Goal: Task Accomplishment & Management: Manage account settings

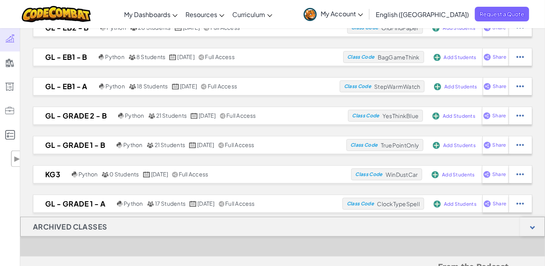
scroll to position [374, 0]
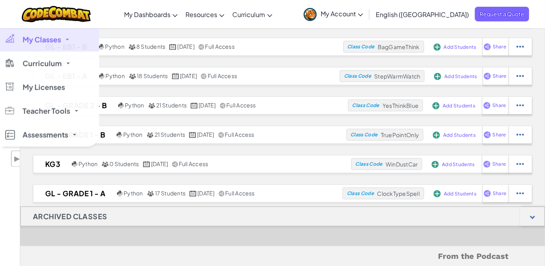
click at [58, 40] on span "My Classes" at bounding box center [42, 39] width 38 height 7
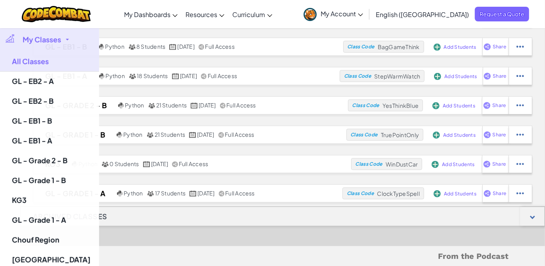
click at [63, 32] on link "My Classes" at bounding box center [49, 40] width 99 height 24
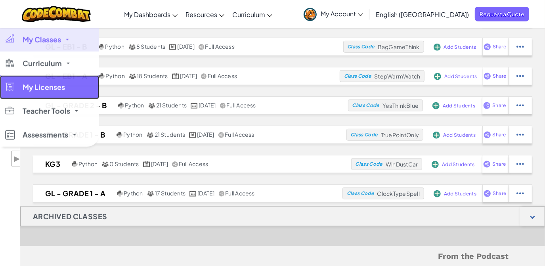
click at [44, 87] on span "My Licenses" at bounding box center [44, 87] width 42 height 7
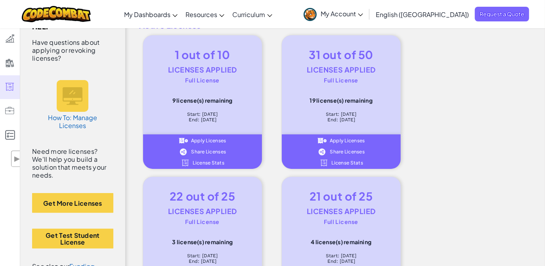
scroll to position [52, 0]
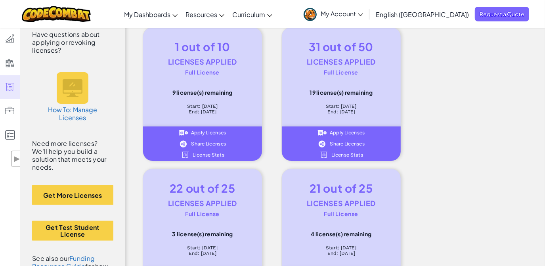
click at [342, 145] on span "Share Licenses" at bounding box center [347, 144] width 35 height 5
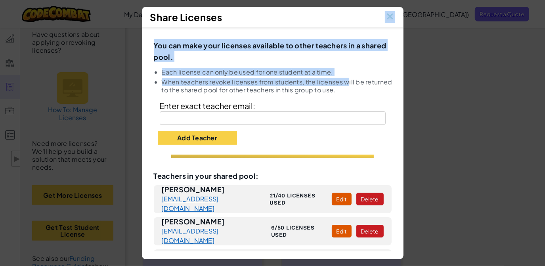
drag, startPoint x: 306, startPoint y: 14, endPoint x: 312, endPoint y: 85, distance: 71.3
click at [312, 85] on div "Share Licenses You can make your licenses available to other teachers in a shar…" at bounding box center [273, 133] width 262 height 253
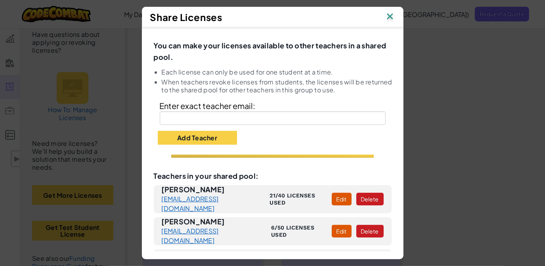
click at [265, 203] on div "Aya Malak malakaya847@gmail.com 21/40 licenses used Edit Delete" at bounding box center [273, 199] width 238 height 28
click at [392, 17] on img at bounding box center [390, 17] width 10 height 12
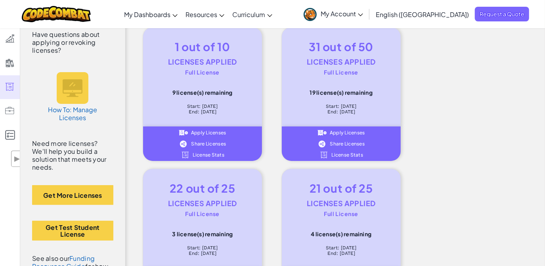
click at [363, 13] on span "My Account" at bounding box center [342, 14] width 42 height 8
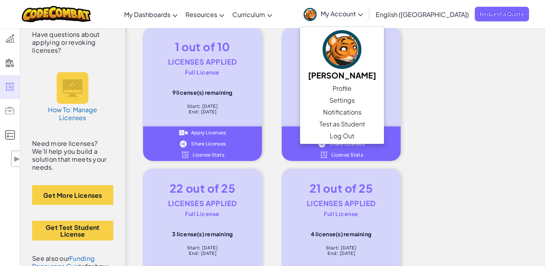
click at [363, 13] on span "My Account" at bounding box center [342, 14] width 42 height 8
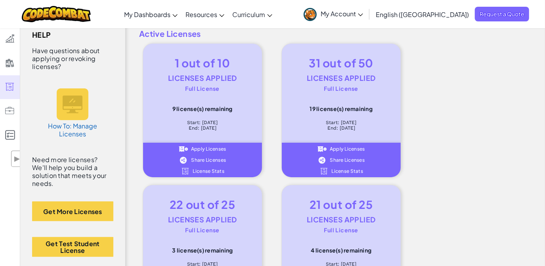
scroll to position [0, 0]
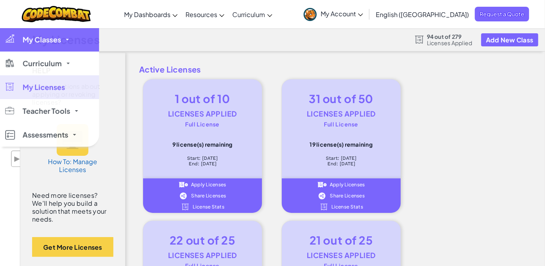
click at [25, 33] on link "My Classes" at bounding box center [49, 40] width 99 height 24
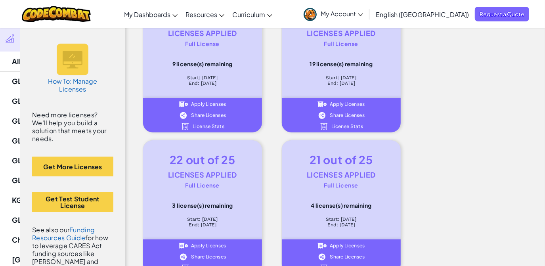
scroll to position [117, 0]
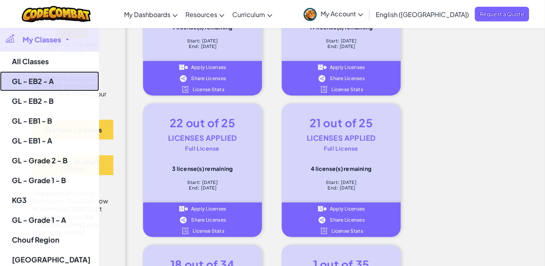
click at [37, 83] on link "GL - EB2 - A" at bounding box center [49, 81] width 99 height 20
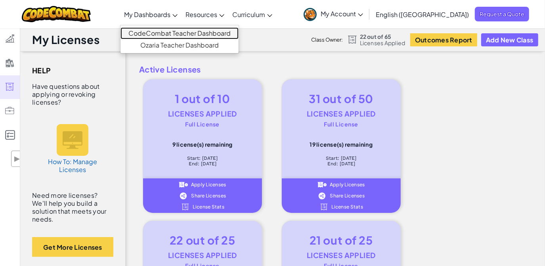
click at [198, 31] on link "CodeCombat Teacher Dashboard" at bounding box center [180, 33] width 118 height 12
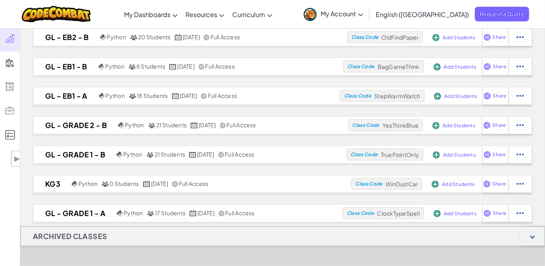
scroll to position [357, 0]
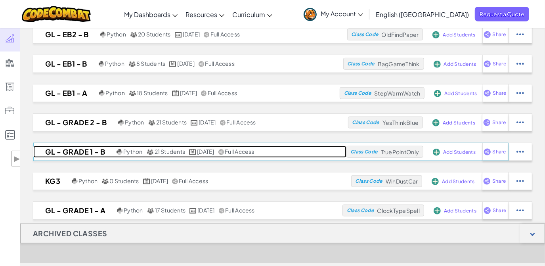
click at [81, 151] on h2 "GL - Grade 1 - B" at bounding box center [73, 152] width 81 height 12
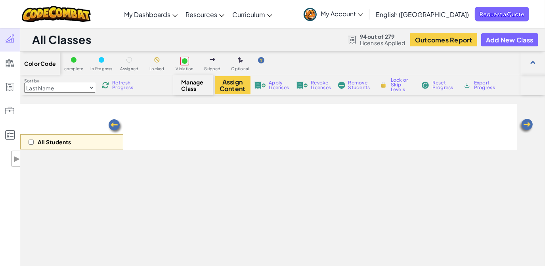
select select "560f1a9f22961295f9427742"
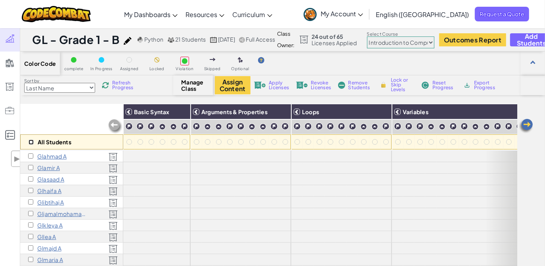
click at [30, 140] on input "checkbox" at bounding box center [31, 142] width 5 height 5
checkbox input "true"
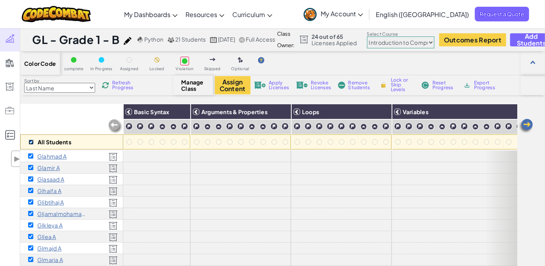
checkbox input "true"
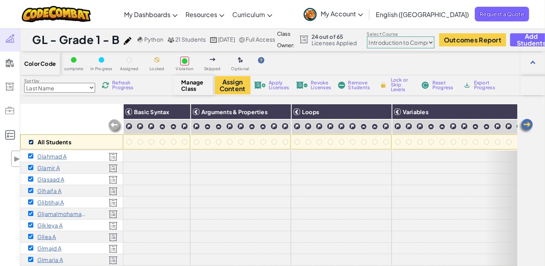
checkbox input "true"
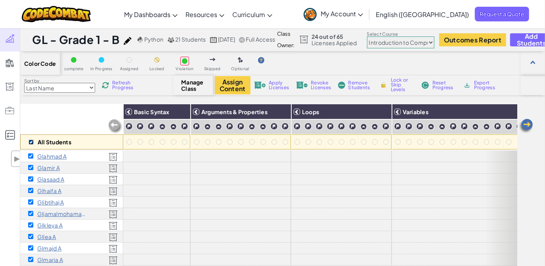
checkbox input "true"
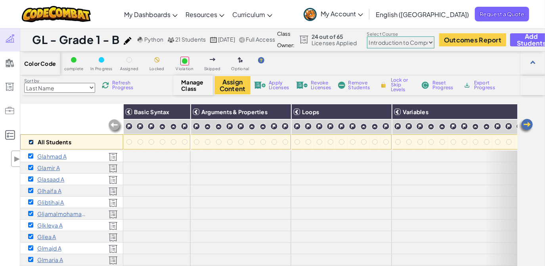
checkbox input "true"
click at [320, 87] on span "Revoke Licenses" at bounding box center [321, 86] width 20 height 10
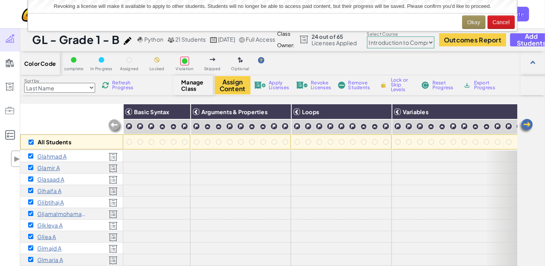
click at [393, 15] on div "Okay Cancel" at bounding box center [272, 22] width 489 height 18
click at [393, 22] on button "Okay" at bounding box center [474, 21] width 23 height 13
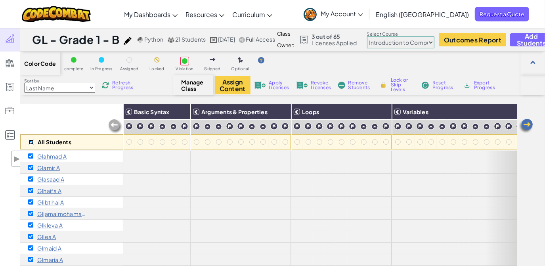
click at [32, 142] on input "checkbox" at bounding box center [31, 142] width 5 height 5
checkbox input "false"
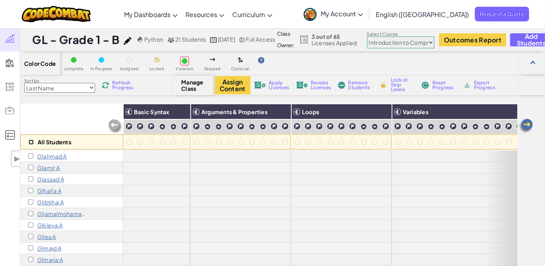
checkbox input "false"
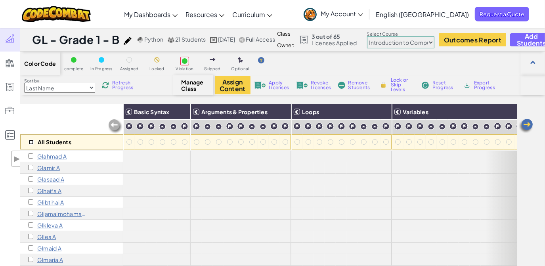
checkbox input "false"
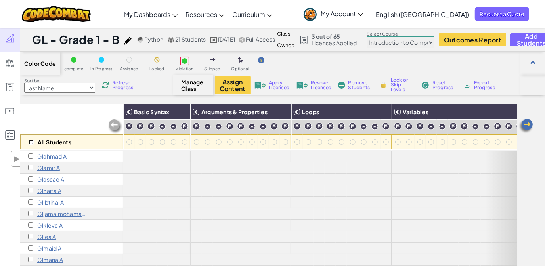
checkbox input "false"
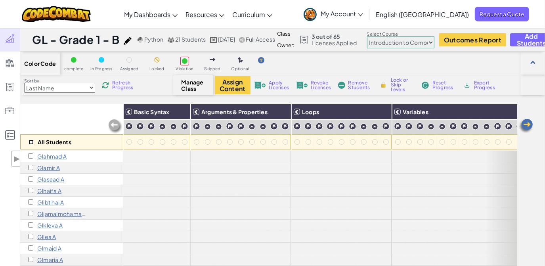
checkbox input "false"
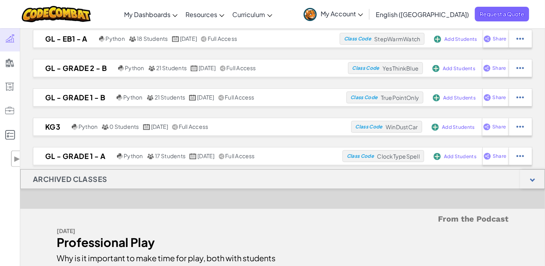
scroll to position [351, 0]
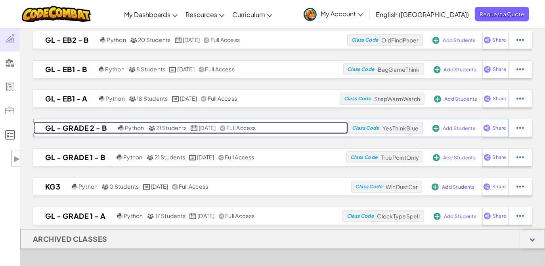
click at [67, 127] on h2 "GL - Grade 2 - B" at bounding box center [74, 128] width 83 height 12
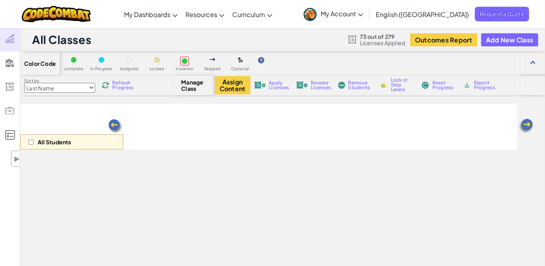
select select "560f1a9f22961295f9427742"
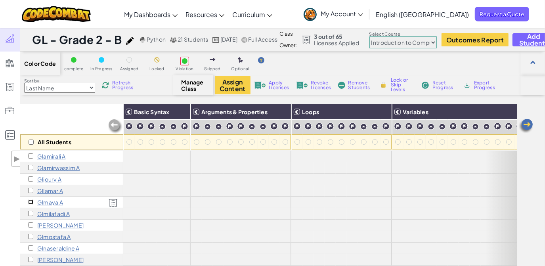
click at [32, 201] on input "checkbox" at bounding box center [30, 202] width 5 height 5
checkbox input "true"
click at [315, 83] on span "Revoke Licenses" at bounding box center [321, 86] width 20 height 10
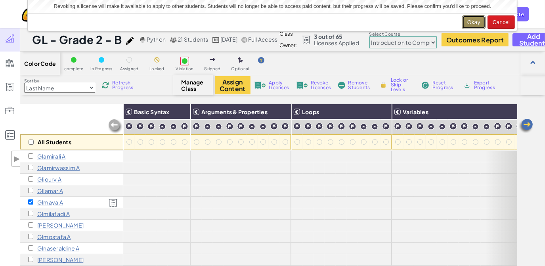
click at [393, 20] on button "Okay" at bounding box center [474, 21] width 23 height 13
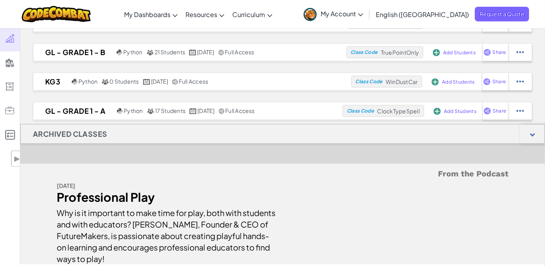
scroll to position [491, 0]
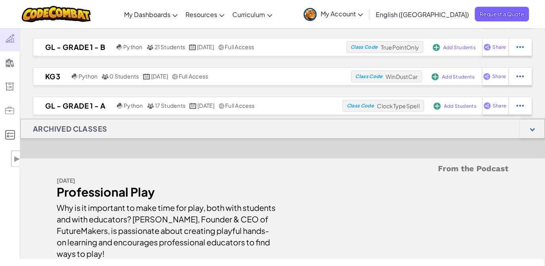
click at [539, 125] on div at bounding box center [532, 128] width 25 height 19
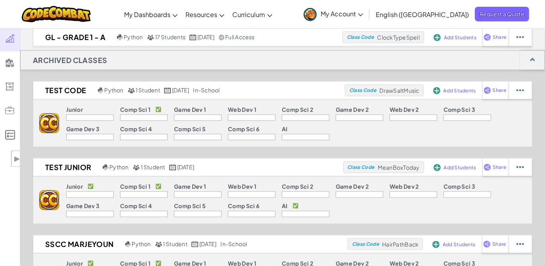
scroll to position [542, 0]
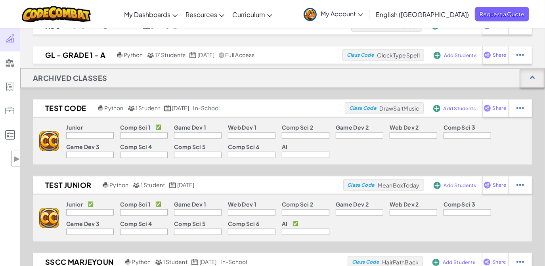
click at [534, 79] on div at bounding box center [532, 78] width 25 height 19
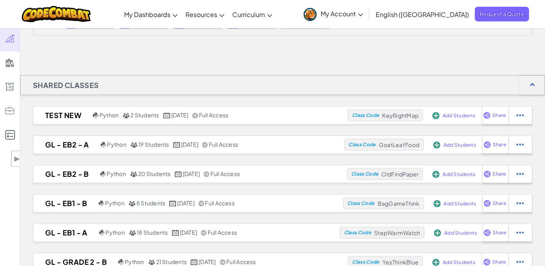
scroll to position [245, 0]
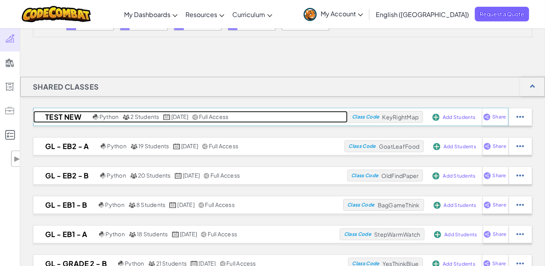
click at [73, 118] on h2 "TEST NEW" at bounding box center [62, 117] width 58 height 12
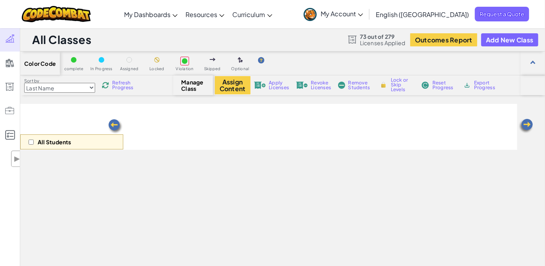
select select "560f1a9f22961295f9427742"
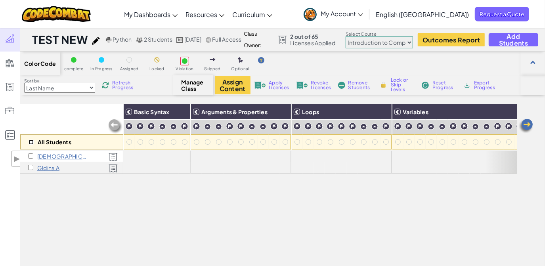
click at [32, 142] on input "checkbox" at bounding box center [31, 142] width 5 height 5
checkbox input "true"
click at [320, 88] on span "Revoke Licenses" at bounding box center [321, 86] width 20 height 10
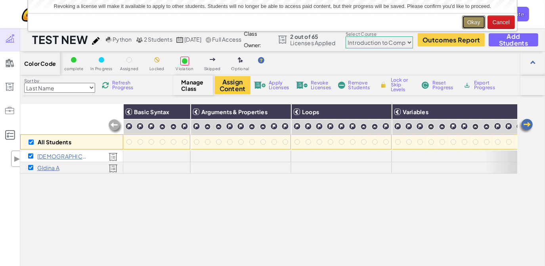
click at [472, 19] on button "Okay" at bounding box center [474, 21] width 23 height 13
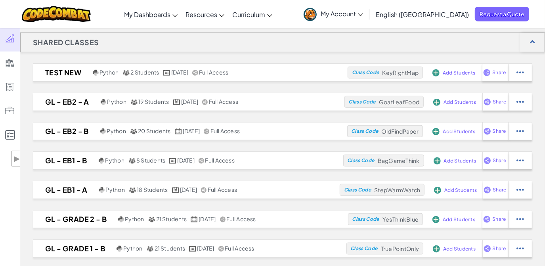
scroll to position [269, 0]
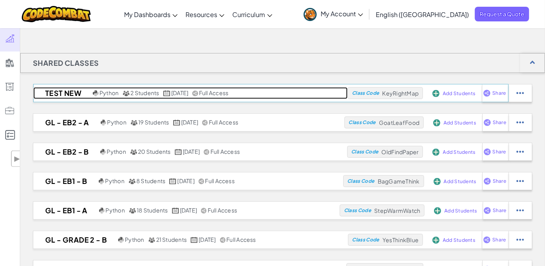
click at [60, 90] on h2 "TEST NEW" at bounding box center [62, 93] width 58 height 12
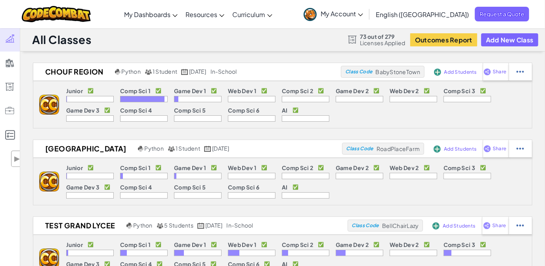
select select "560f1a9f22961295f9427742"
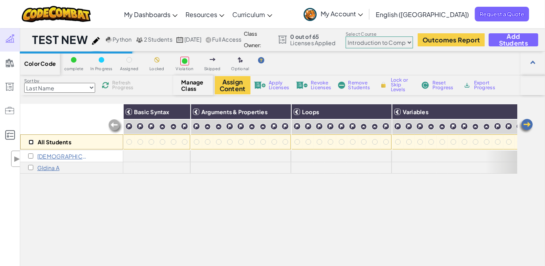
click at [29, 144] on input "checkbox" at bounding box center [31, 142] width 5 height 5
checkbox input "true"
click at [357, 88] on span "Remove Students" at bounding box center [361, 86] width 24 height 10
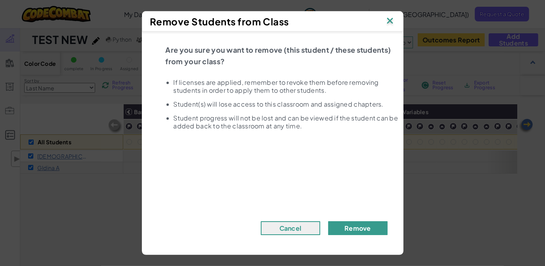
click at [354, 225] on button "Remove" at bounding box center [357, 228] width 59 height 14
checkbox input "false"
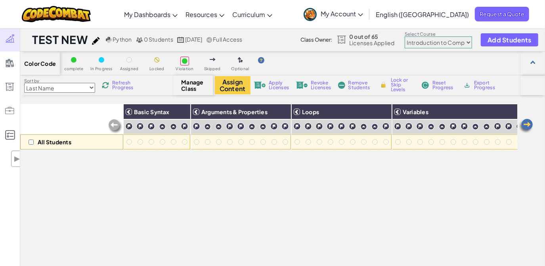
click at [95, 41] on img at bounding box center [96, 41] width 8 height 8
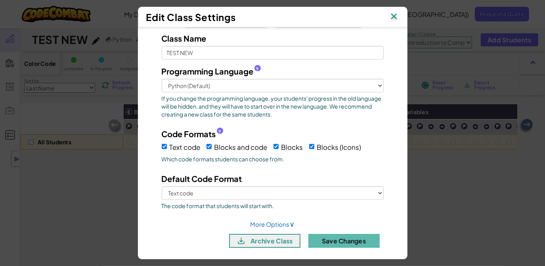
scroll to position [29, 0]
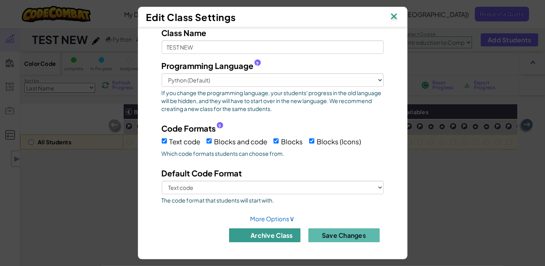
click at [267, 236] on button "archive class" at bounding box center [264, 235] width 71 height 14
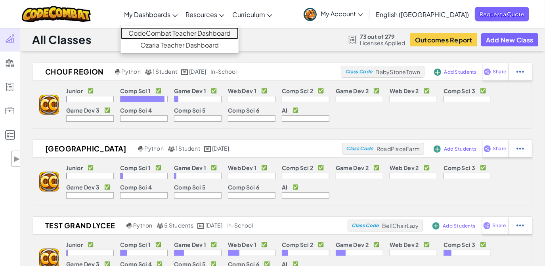
click at [175, 33] on link "CodeCombat Teacher Dashboard" at bounding box center [180, 33] width 118 height 12
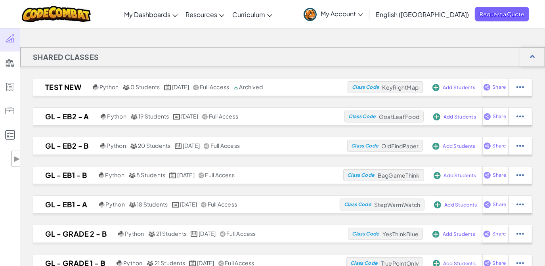
scroll to position [279, 0]
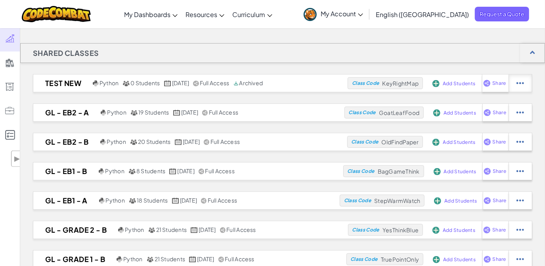
click at [520, 82] on img at bounding box center [521, 83] width 8 height 7
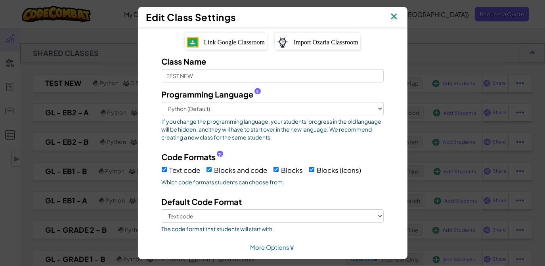
click at [395, 16] on img at bounding box center [394, 17] width 10 height 12
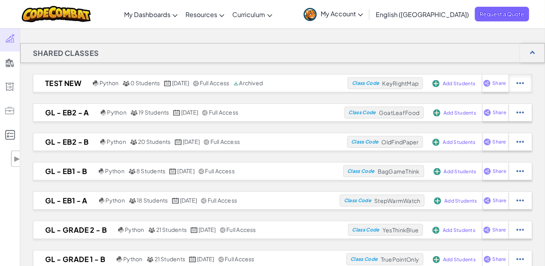
click at [526, 90] on div at bounding box center [520, 83] width 23 height 17
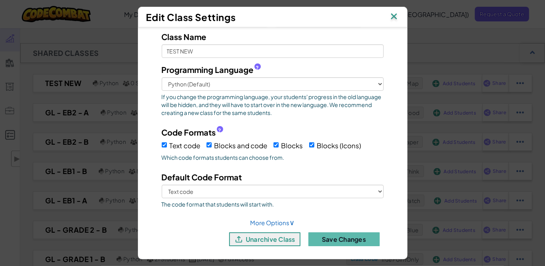
scroll to position [29, 0]
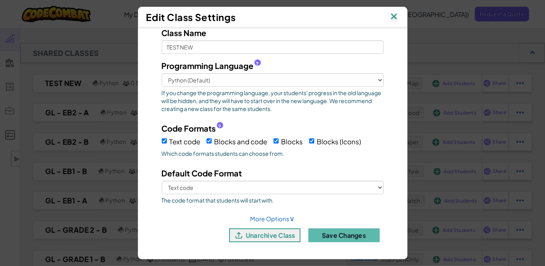
click at [399, 16] on img at bounding box center [394, 17] width 10 height 12
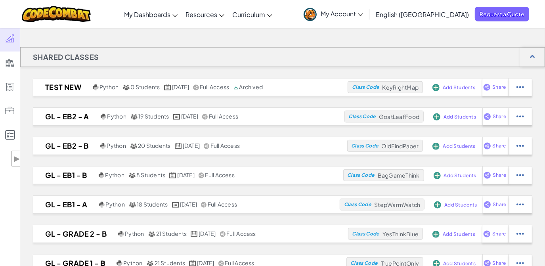
scroll to position [0, 0]
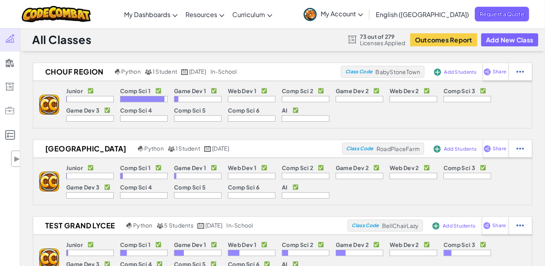
click at [363, 13] on span "My Account" at bounding box center [342, 14] width 42 height 8
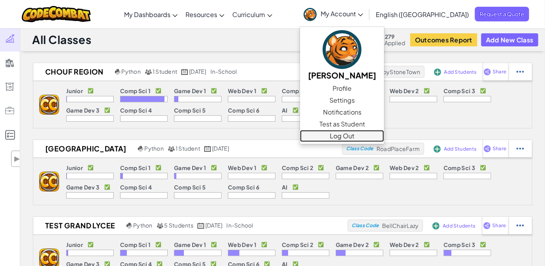
click at [384, 136] on link "Log Out" at bounding box center [342, 136] width 84 height 12
